Goal: Transaction & Acquisition: Purchase product/service

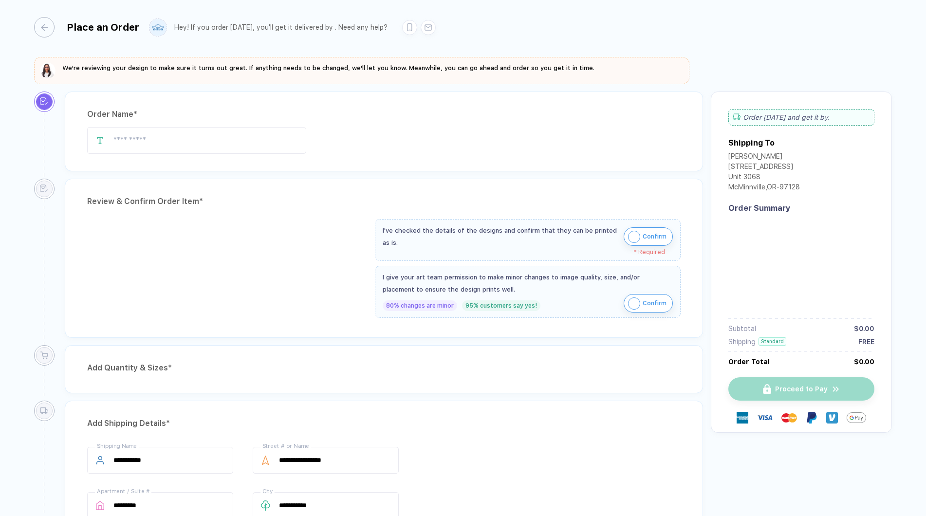
type input "*****"
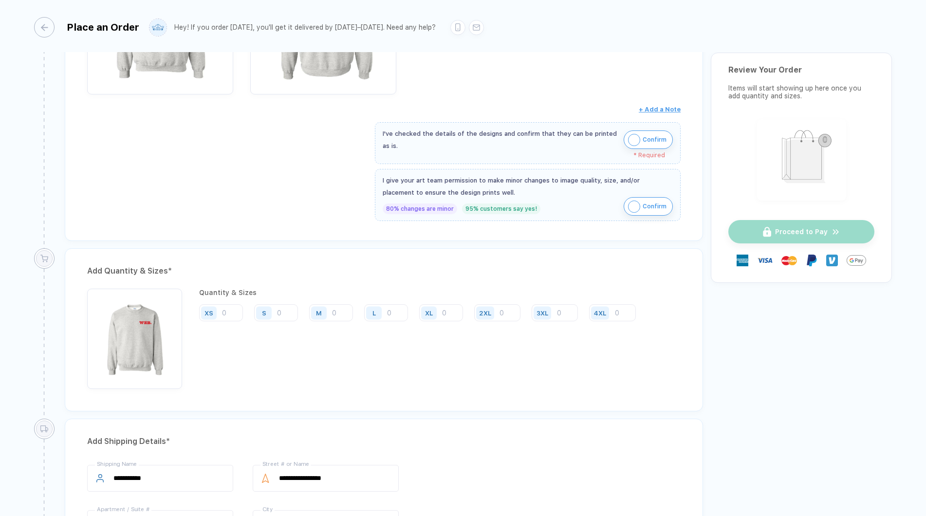
scroll to position [301, 0]
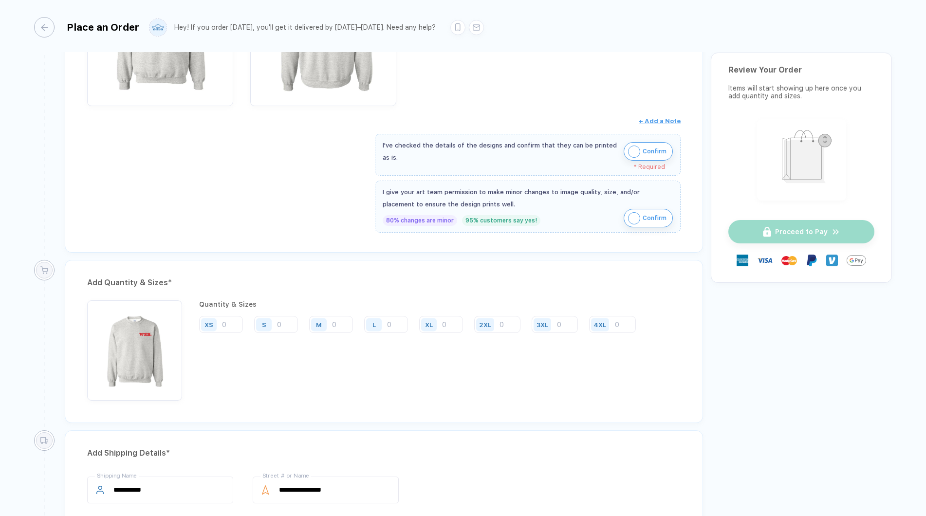
drag, startPoint x: 639, startPoint y: 150, endPoint x: 646, endPoint y: 185, distance: 35.3
click at [639, 150] on button "Confirm" at bounding box center [648, 151] width 49 height 18
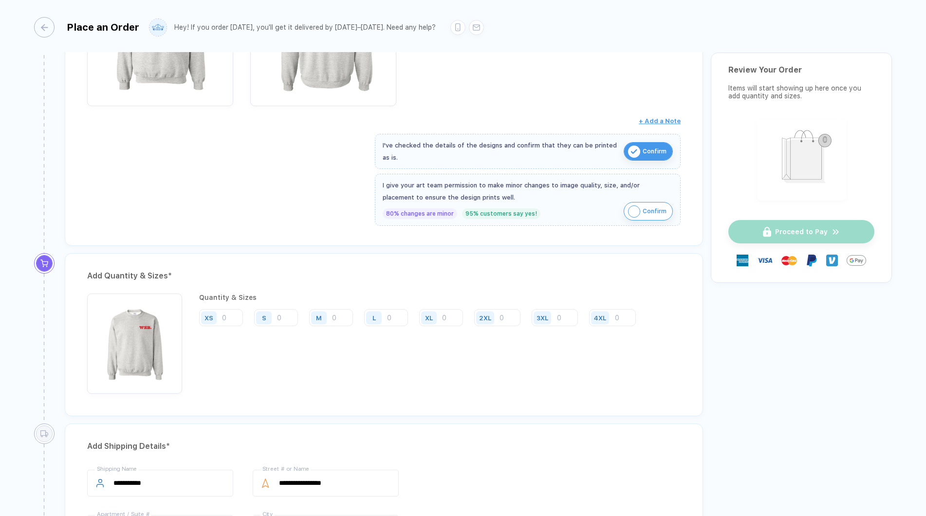
click at [648, 207] on span "Confirm" at bounding box center [655, 211] width 24 height 16
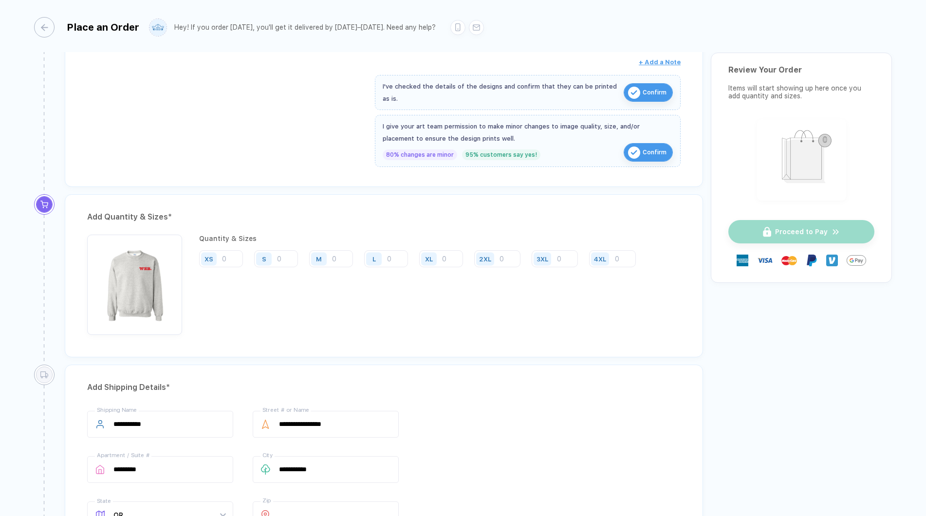
scroll to position [387, 0]
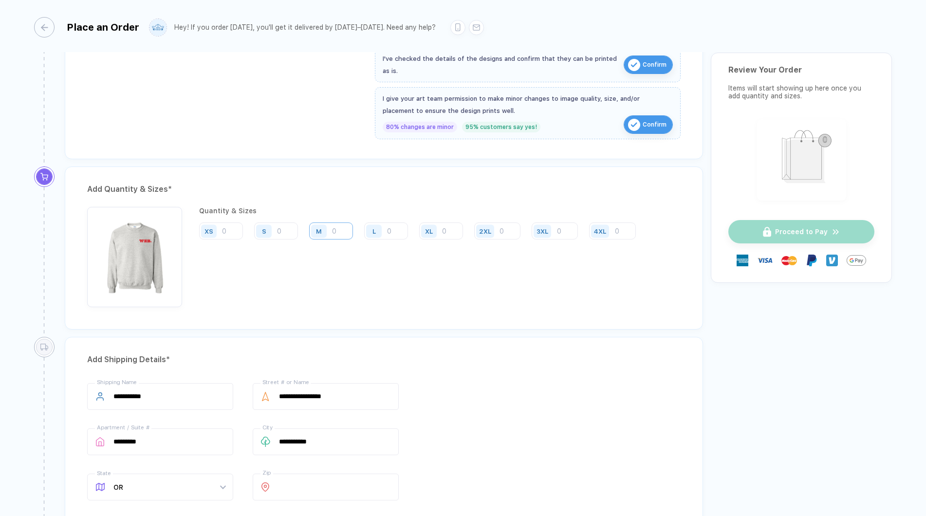
click at [337, 232] on input "number" at bounding box center [331, 230] width 44 height 17
type input "1"
click at [396, 229] on input "number" at bounding box center [386, 230] width 44 height 17
type input "2"
click at [444, 232] on input "number" at bounding box center [441, 230] width 44 height 17
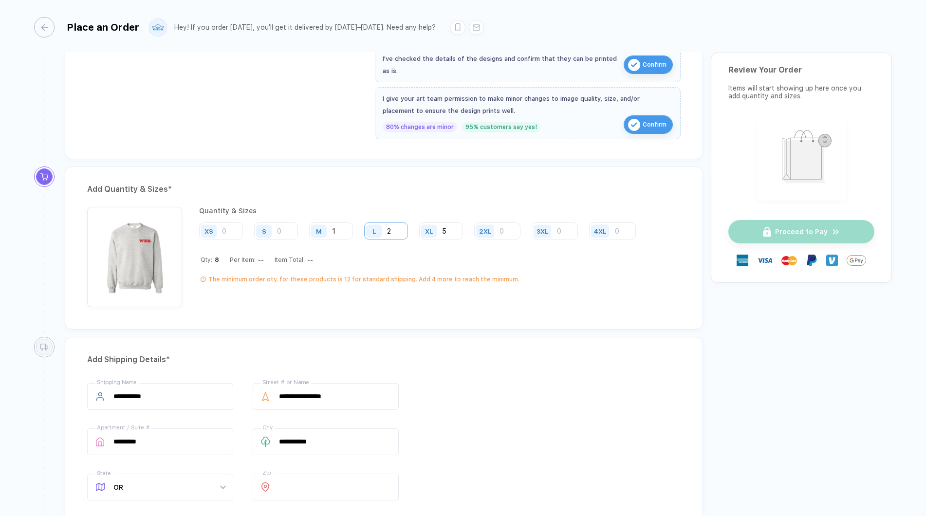
type input "5"
click at [397, 230] on input "2" at bounding box center [386, 230] width 44 height 17
type input "3"
click at [342, 230] on input "1" at bounding box center [331, 230] width 44 height 17
type input "2"
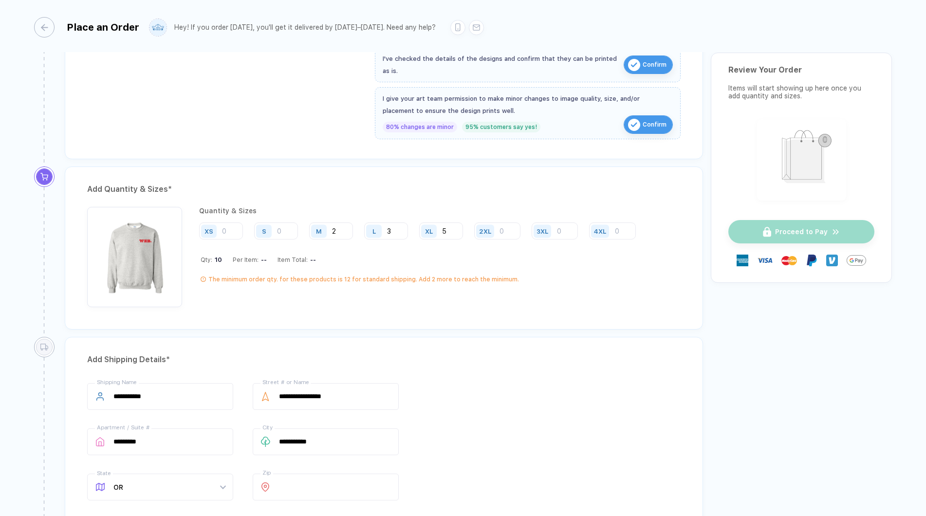
drag, startPoint x: 456, startPoint y: 230, endPoint x: 463, endPoint y: 228, distance: 7.4
click at [461, 228] on input "5" at bounding box center [441, 230] width 44 height 17
type input "6"
click at [399, 231] on input "3" at bounding box center [386, 230] width 44 height 17
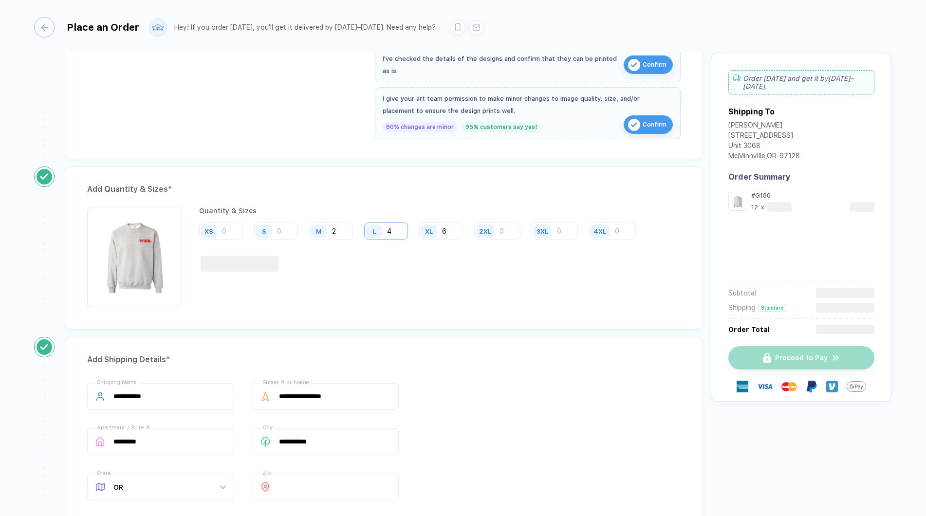
type input "4"
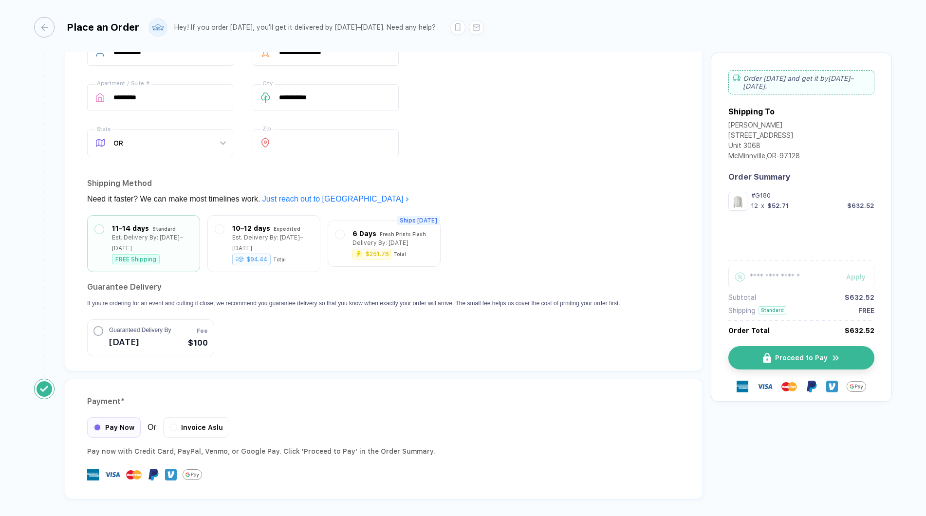
scroll to position [741, 0]
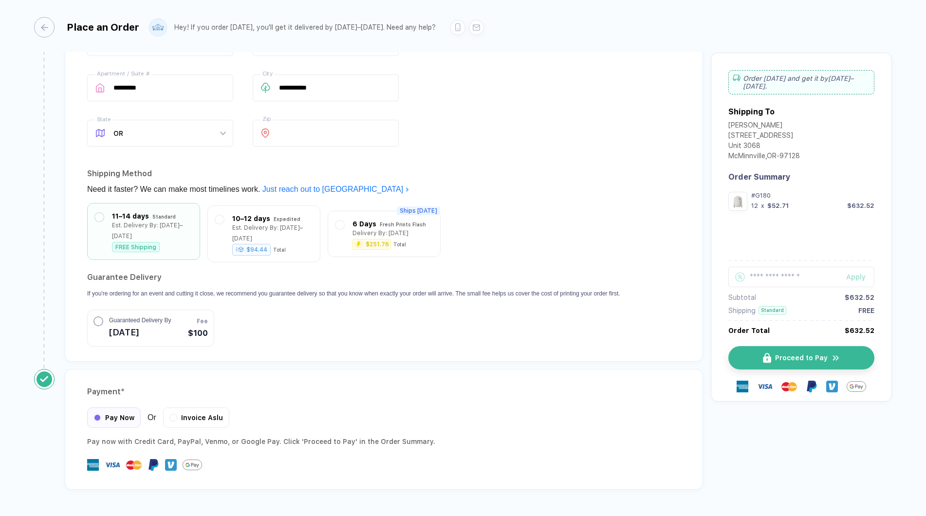
click at [179, 243] on div "11–14 days Standard Est. Delivery By: [DATE]–[DATE] FREE Shipping" at bounding box center [143, 231] width 113 height 57
drag, startPoint x: 213, startPoint y: 409, endPoint x: 256, endPoint y: 410, distance: 43.3
click at [214, 409] on div "Invoice Aslu" at bounding box center [196, 417] width 66 height 20
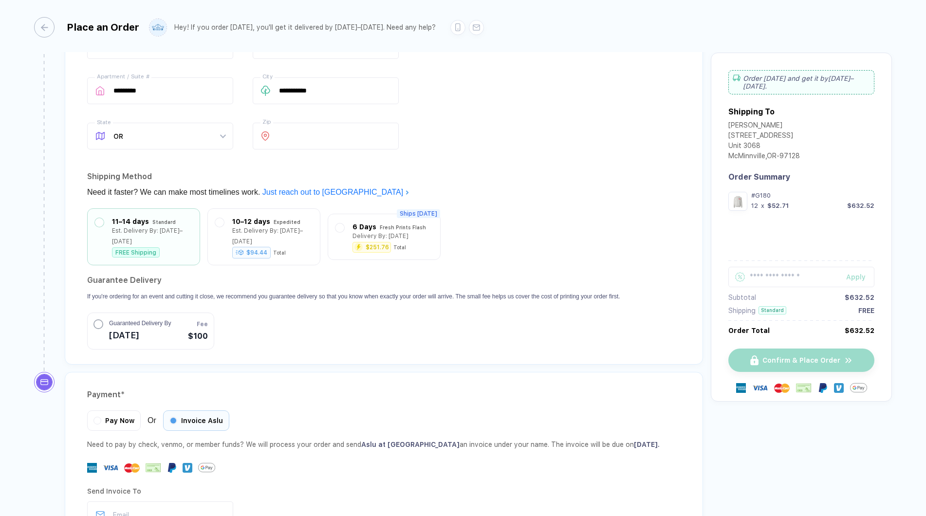
scroll to position [859, 0]
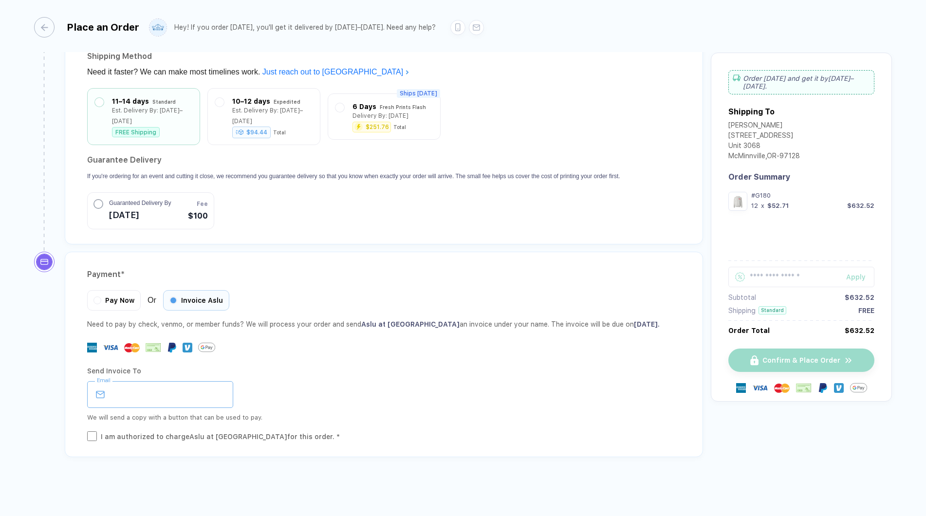
click at [168, 404] on input "email" at bounding box center [160, 394] width 146 height 27
type input "**********"
drag, startPoint x: 226, startPoint y: 435, endPoint x: 236, endPoint y: 430, distance: 10.9
click at [226, 435] on div "I am authorized to charge Aslu at [GEOGRAPHIC_DATA] for this order. *" at bounding box center [220, 436] width 239 height 11
click at [445, 351] on div at bounding box center [383, 347] width 593 height 17
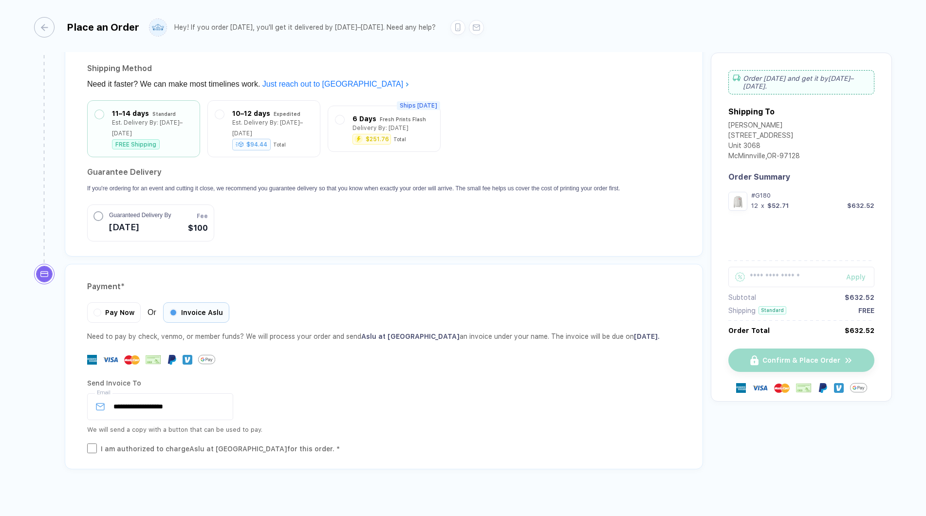
scroll to position [756, 0]
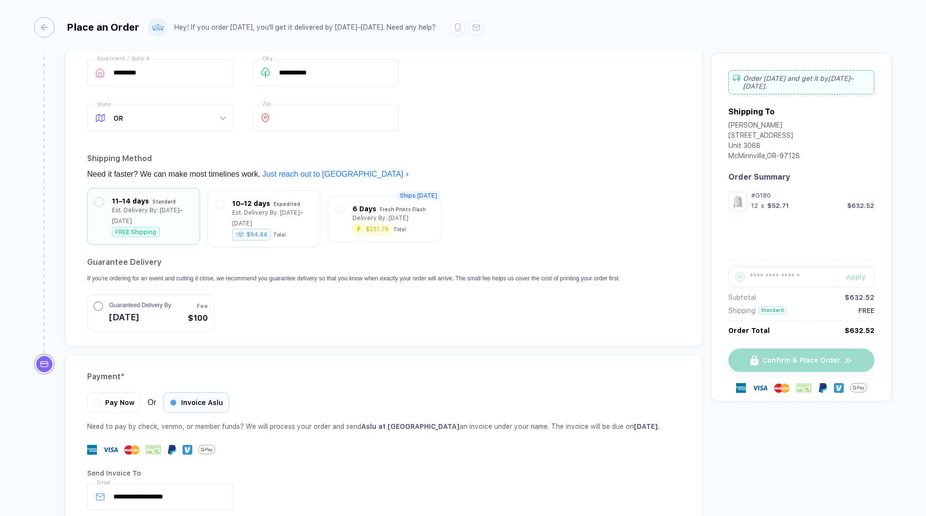
click at [167, 210] on div "Est. Delivery By: [DATE]–[DATE]" at bounding box center [152, 215] width 80 height 21
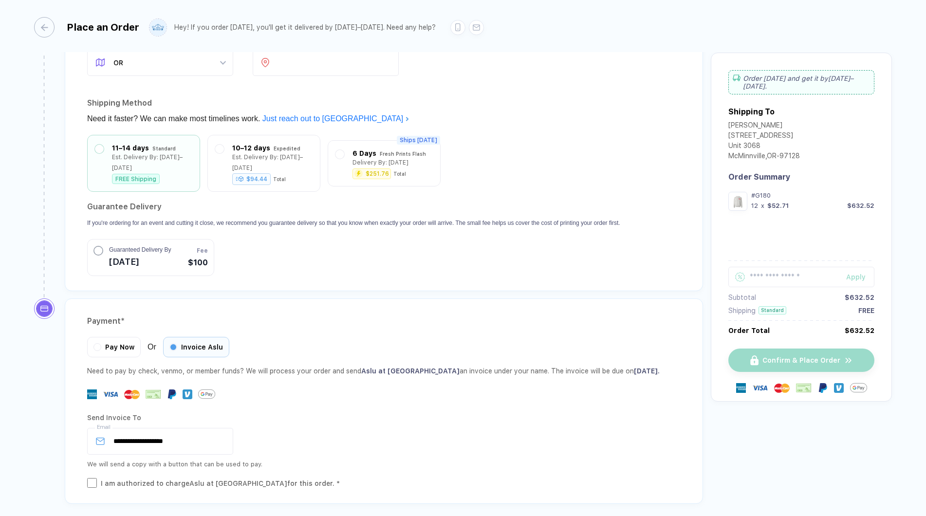
scroll to position [859, 0]
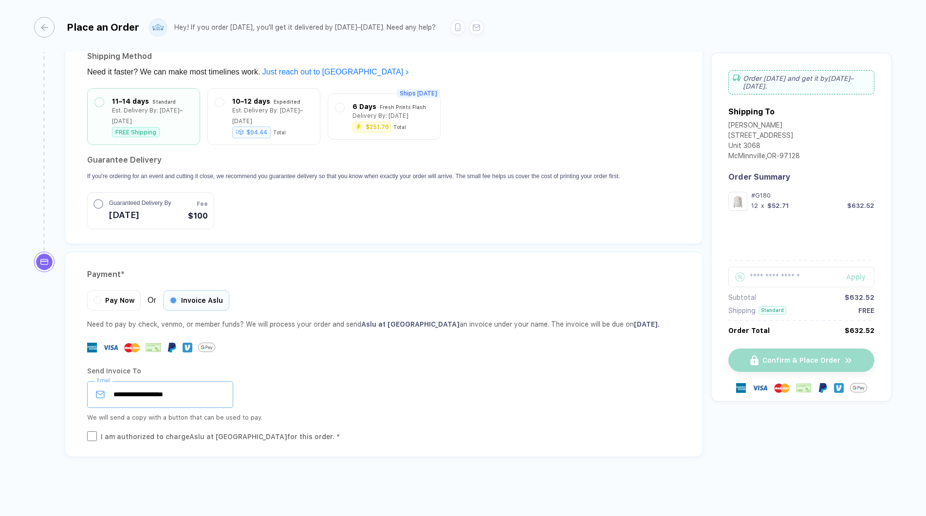
click at [196, 391] on input "**********" at bounding box center [160, 394] width 146 height 27
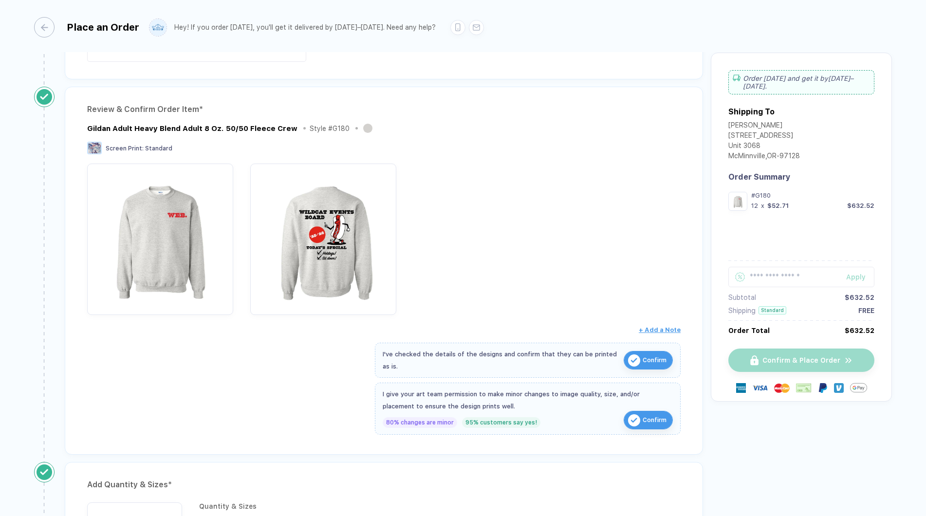
scroll to position [0, 0]
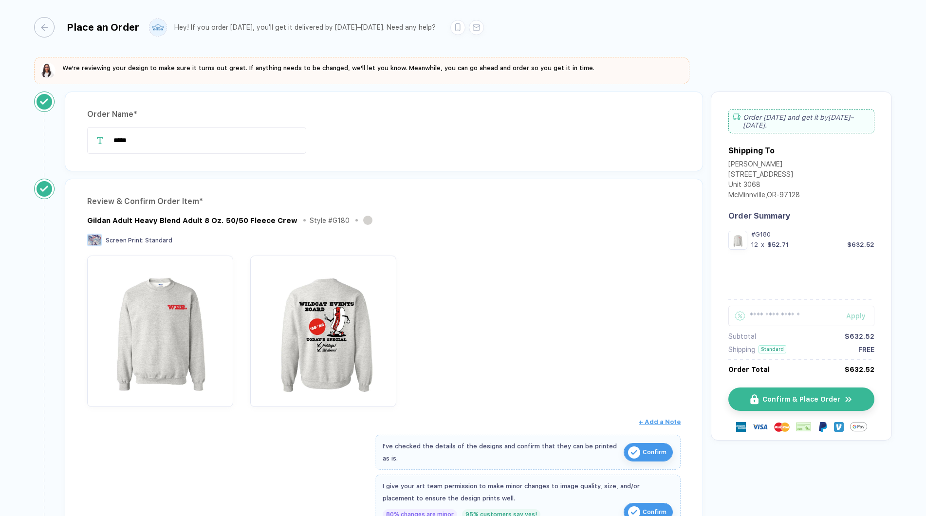
drag, startPoint x: 802, startPoint y: 342, endPoint x: 811, endPoint y: 367, distance: 26.3
click at [802, 345] on div "Shipping Standard FREE" at bounding box center [801, 349] width 146 height 8
click at [815, 399] on button "Confirm & Place Order" at bounding box center [805, 398] width 146 height 23
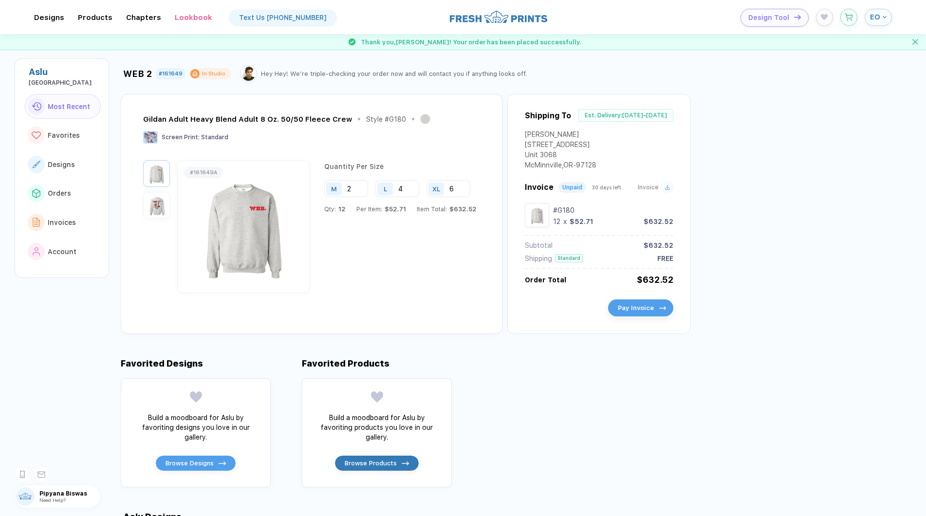
click at [620, 316] on button "Pay Invoice" at bounding box center [640, 307] width 65 height 17
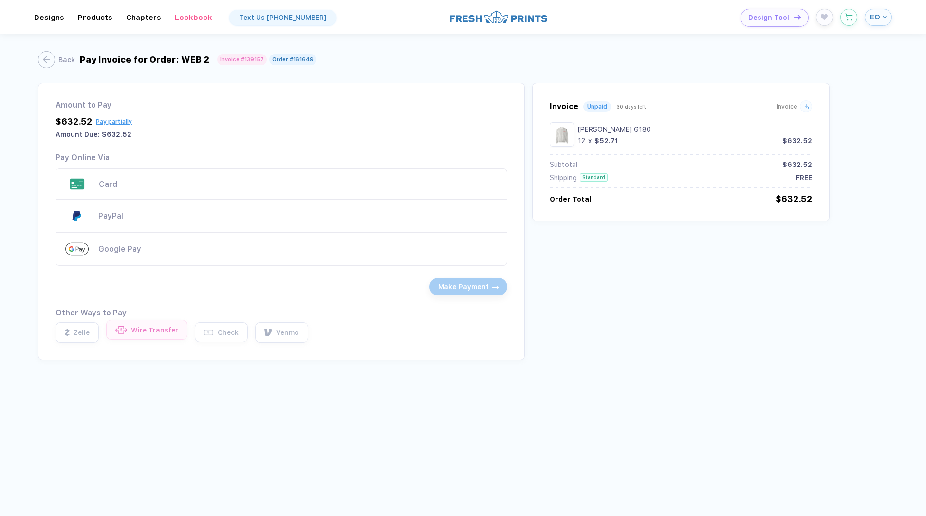
click at [134, 331] on div "Wire Transfer" at bounding box center [154, 330] width 47 height 8
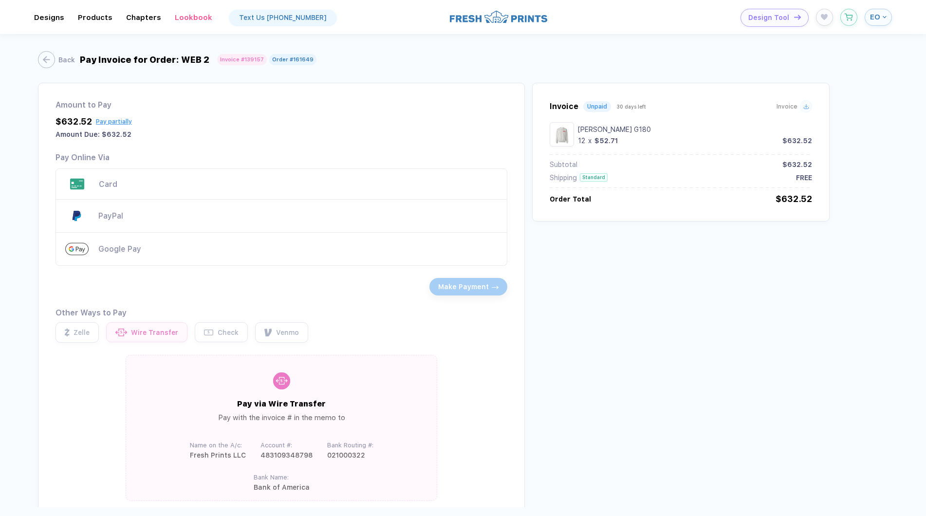
scroll to position [2, 0]
